Goal: Information Seeking & Learning: Learn about a topic

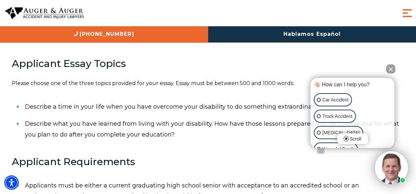
scroll to position [255, 0]
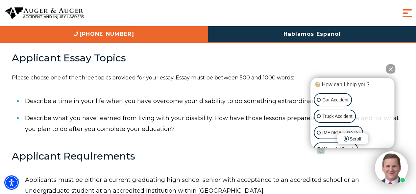
click at [391, 70] on button "Close Intaker Chat Widget" at bounding box center [390, 68] width 9 height 9
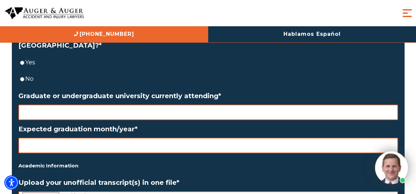
scroll to position [905, 0]
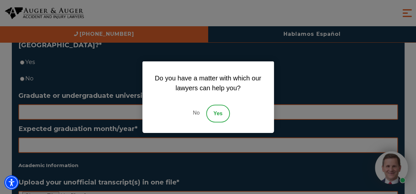
click at [198, 114] on link "No" at bounding box center [196, 114] width 20 height 18
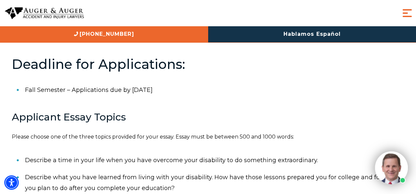
scroll to position [198, 0]
